Goal: Information Seeking & Learning: Learn about a topic

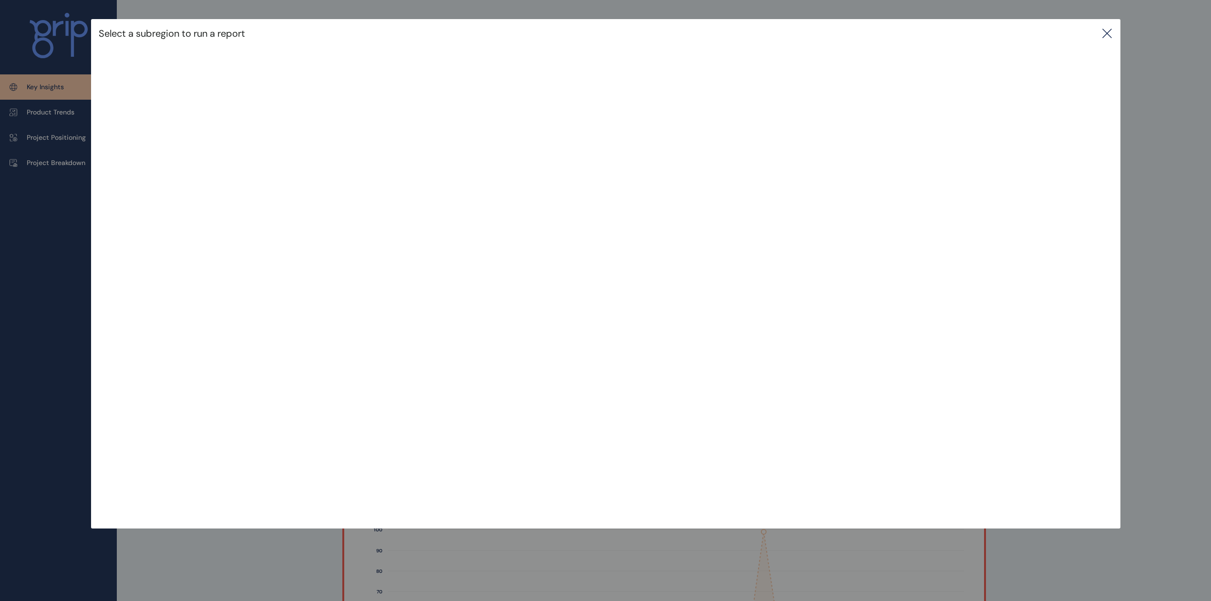
click at [1113, 28] on icon at bounding box center [1106, 33] width 11 height 11
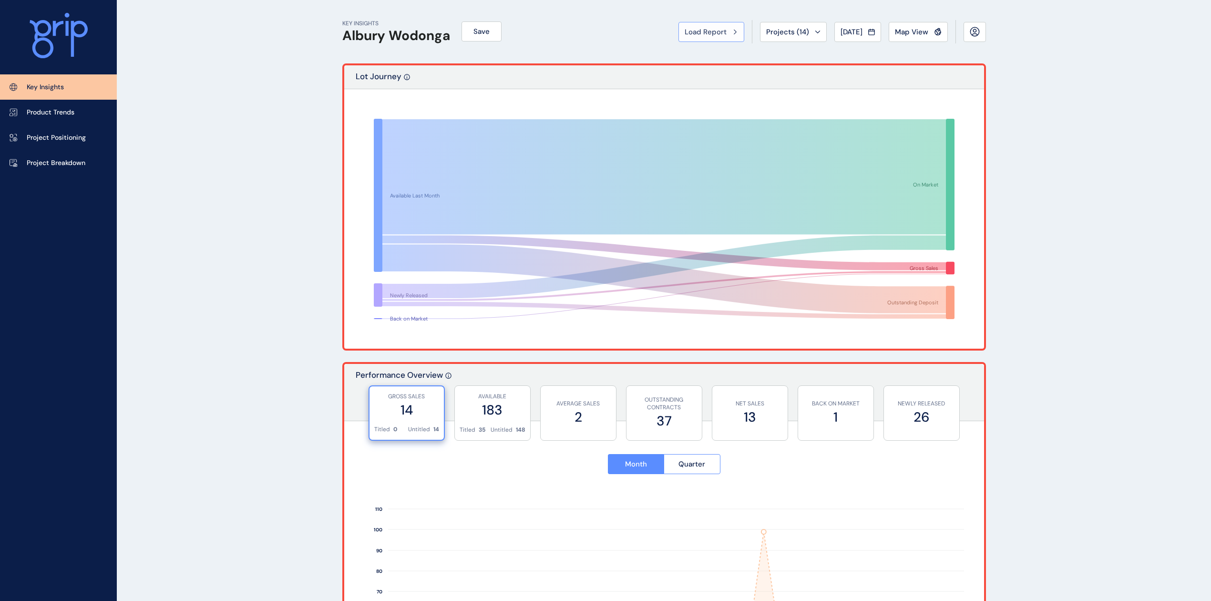
click at [718, 32] on span "Load Report" at bounding box center [706, 32] width 42 height 10
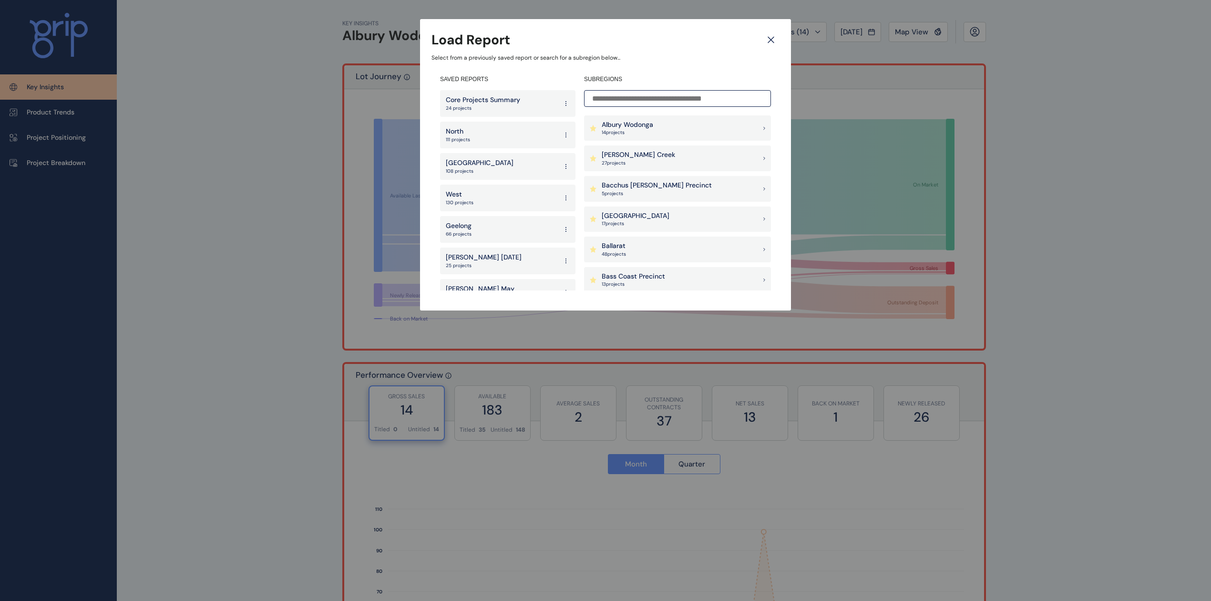
click at [626, 279] on p "Bass Coast Precinct" at bounding box center [633, 277] width 63 height 10
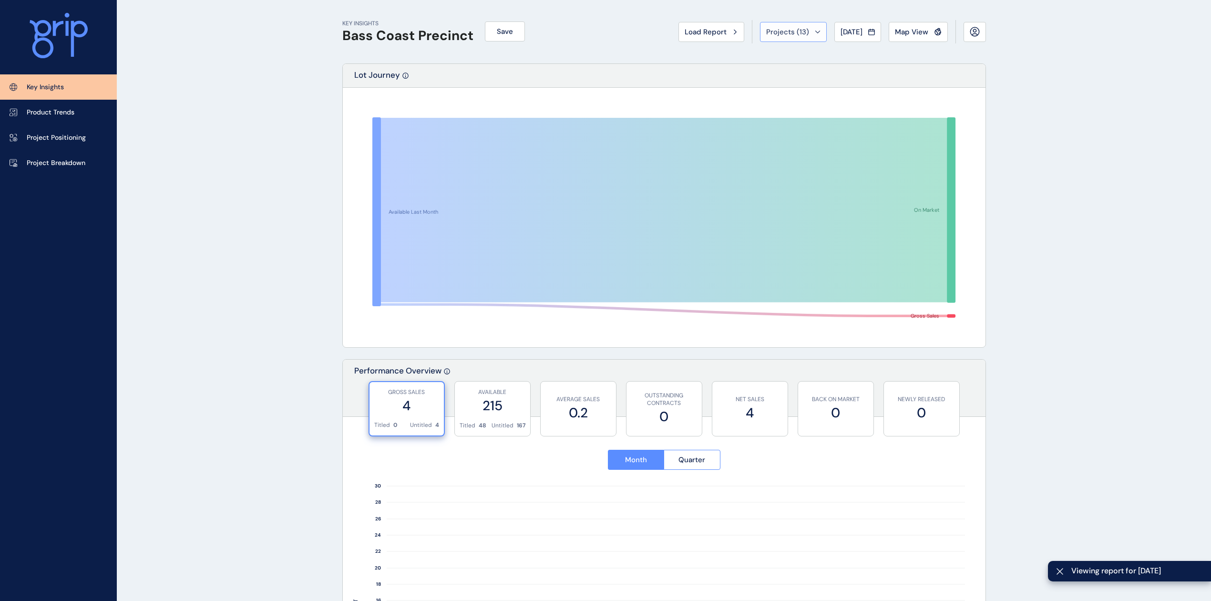
click at [789, 27] on span "Projects ( 13 )" at bounding box center [787, 32] width 43 height 10
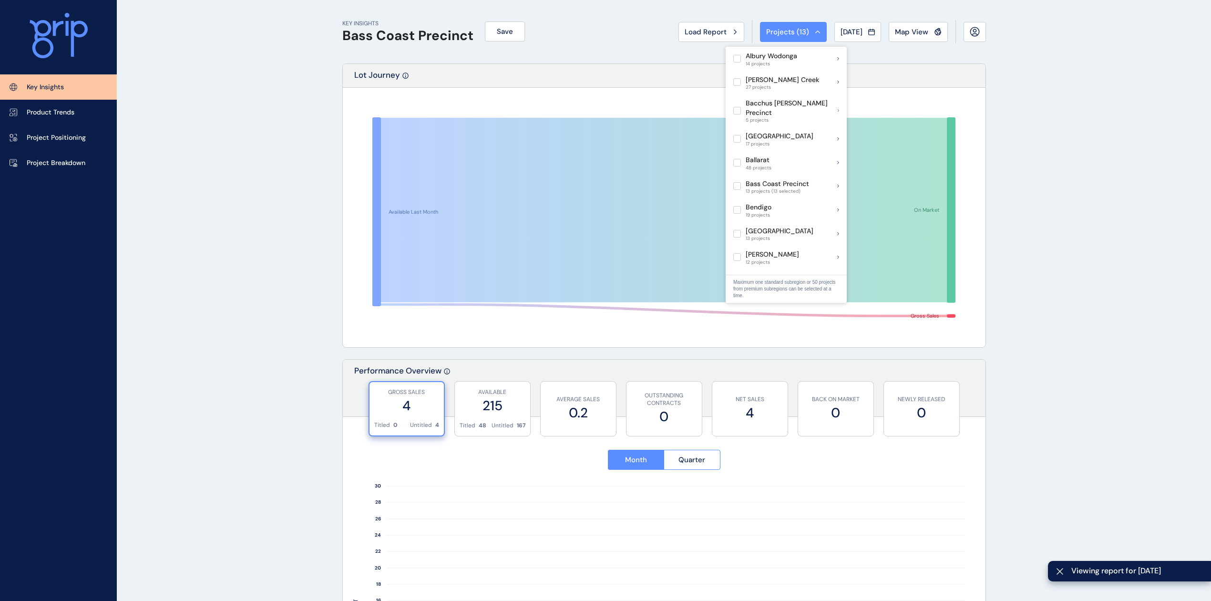
drag, startPoint x: 226, startPoint y: 178, endPoint x: 209, endPoint y: 173, distance: 17.9
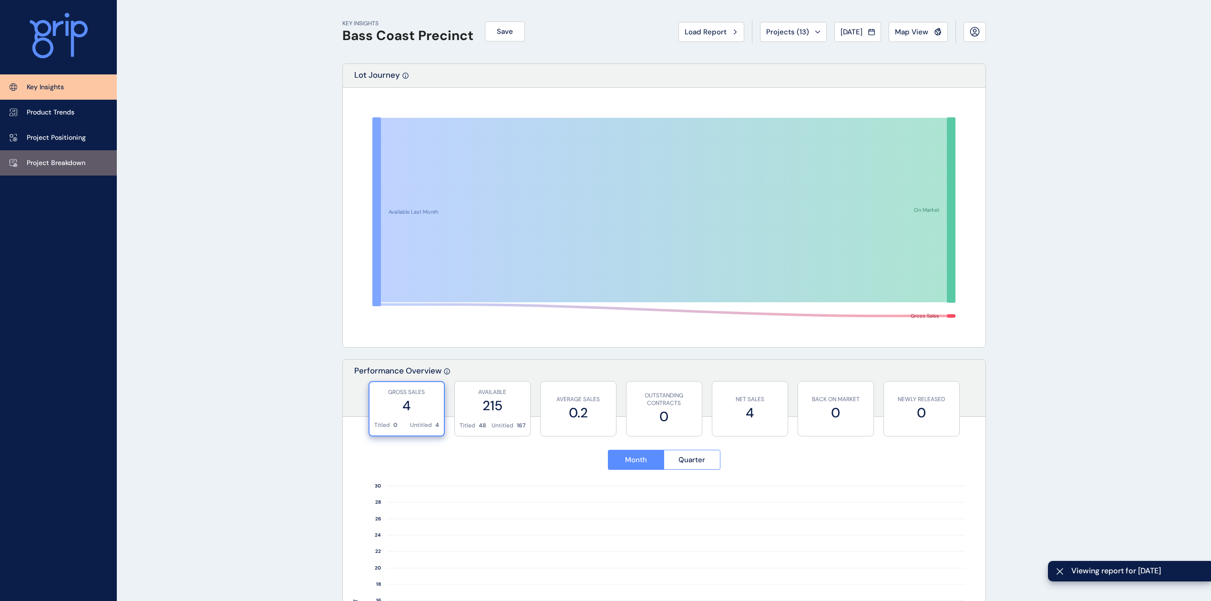
click at [79, 161] on p "Project Breakdown" at bounding box center [56, 163] width 59 height 10
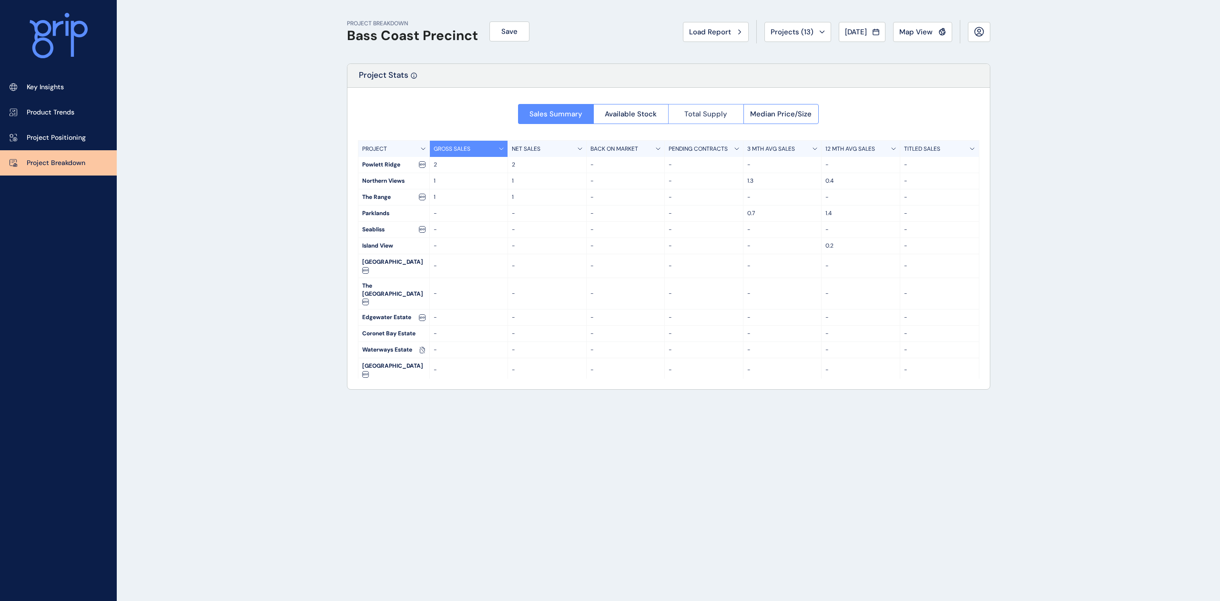
click at [711, 111] on span "Total Supply" at bounding box center [706, 114] width 43 height 10
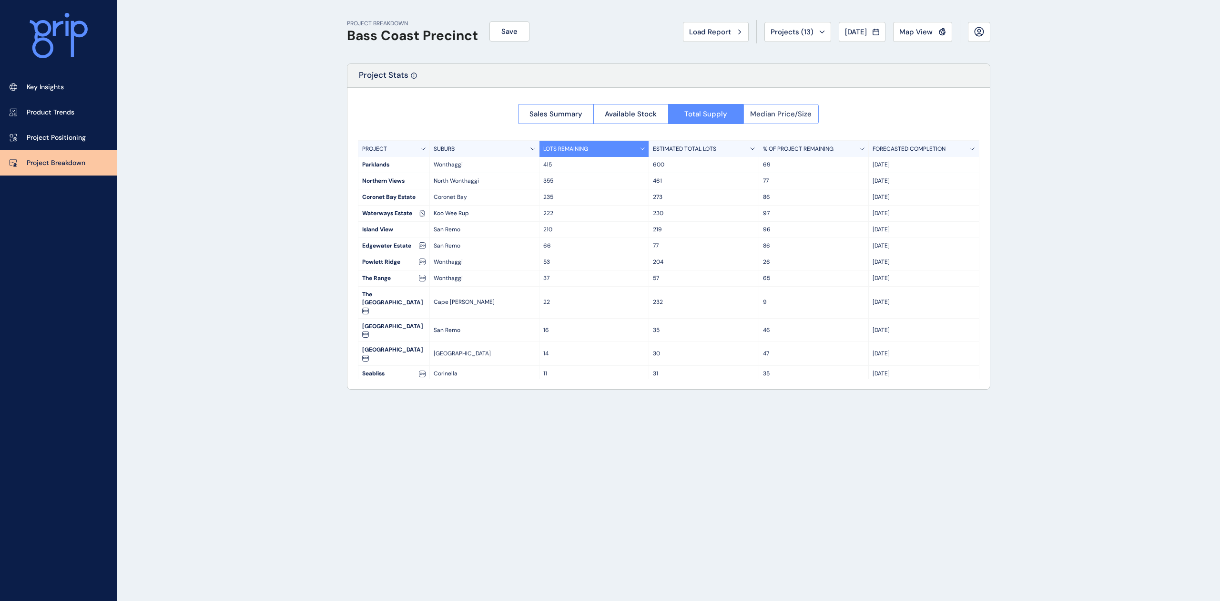
click at [794, 113] on span "Median Price/Size" at bounding box center [780, 114] width 61 height 10
